Goal: Check status: Check status

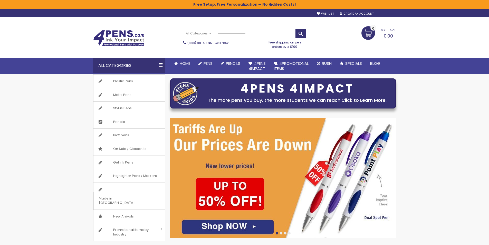
type input "**********"
click at [388, 16] on div "Sign In" at bounding box center [387, 14] width 17 height 4
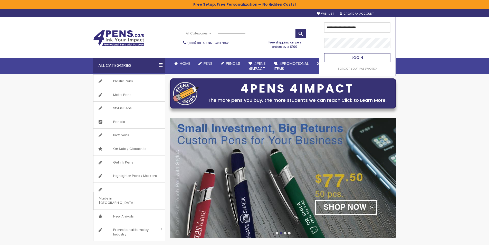
click at [355, 60] on span "Login" at bounding box center [357, 57] width 11 height 5
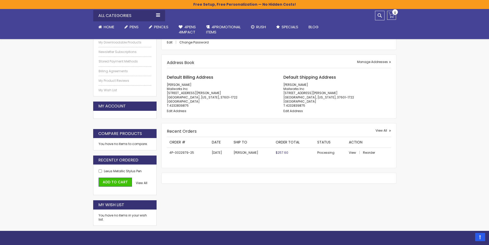
scroll to position [103, 0]
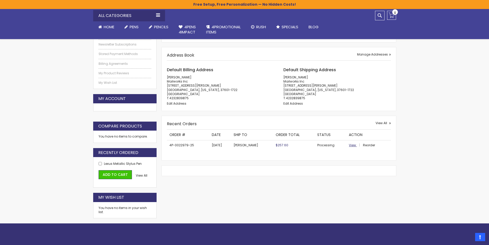
click at [351, 146] on span "View" at bounding box center [352, 145] width 7 height 4
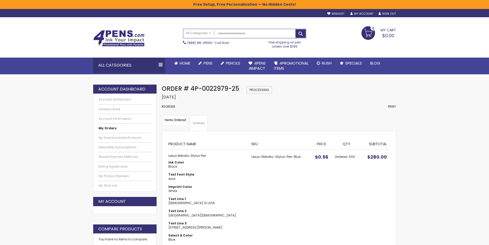
drag, startPoint x: 118, startPoint y: 128, endPoint x: 133, endPoint y: 127, distance: 14.6
click at [118, 128] on link "My Orders" at bounding box center [125, 128] width 53 height 4
